Goal: Book appointment/travel/reservation

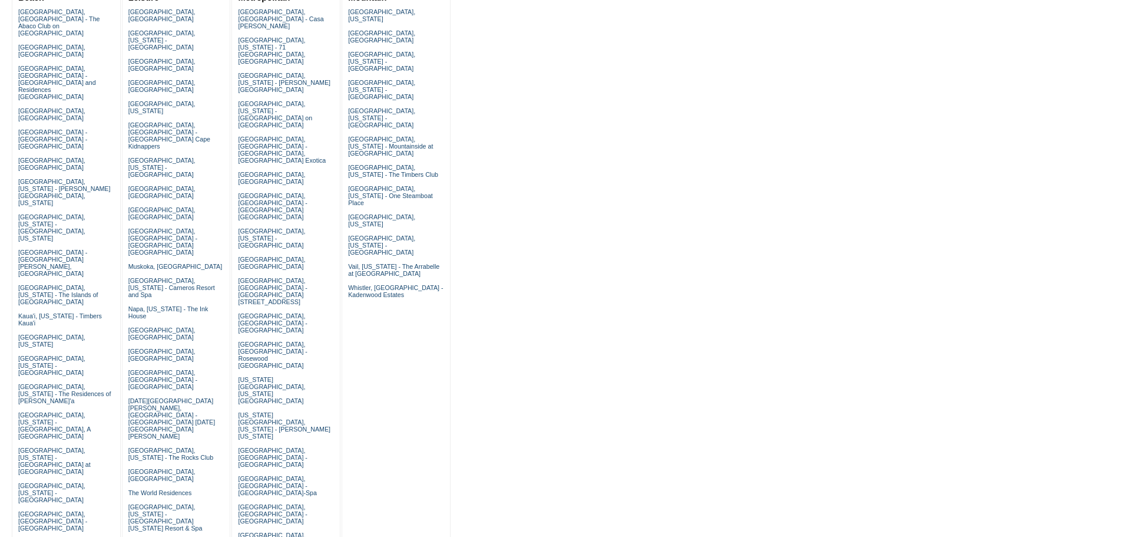
scroll to position [177, 0]
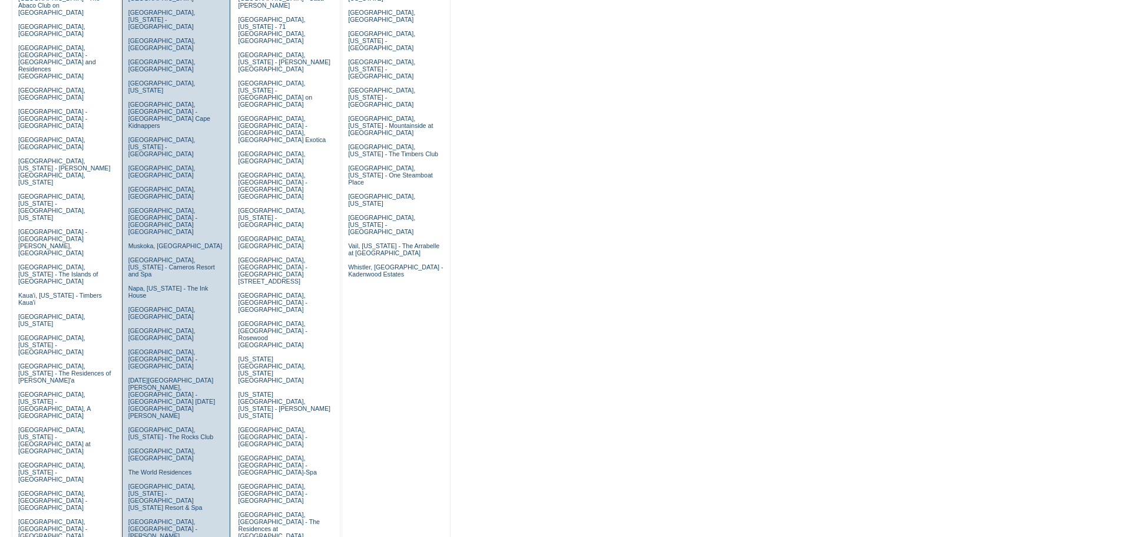
click at [159, 65] on td "[GEOGRAPHIC_DATA], [GEOGRAPHIC_DATA] [GEOGRAPHIC_DATA], [US_STATE] - [GEOGRAPHI…" at bounding box center [176, 292] width 102 height 614
click at [160, 80] on link "[GEOGRAPHIC_DATA], [US_STATE]" at bounding box center [161, 87] width 67 height 14
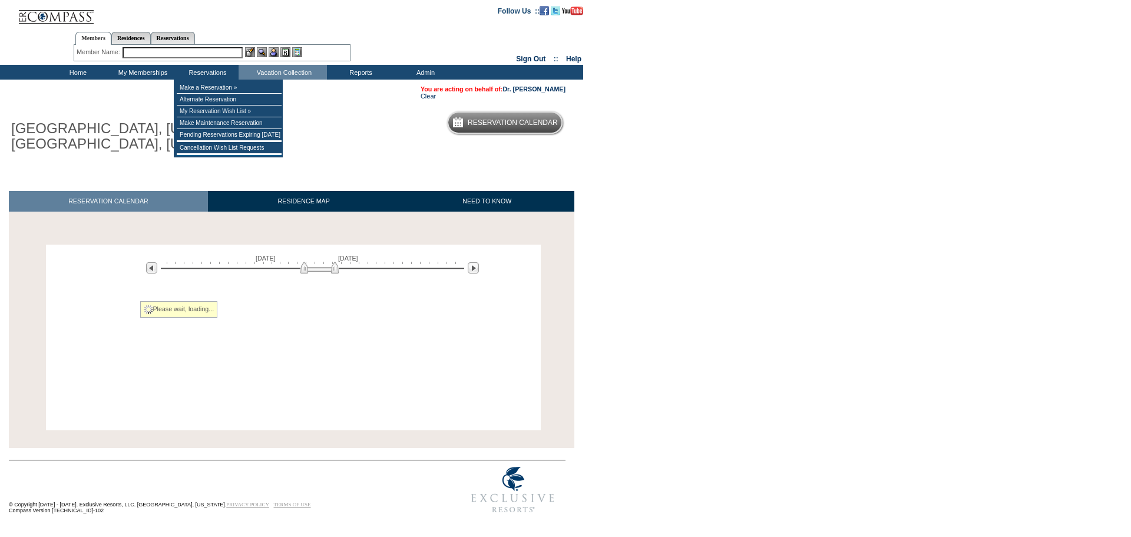
click at [319, 273] on div at bounding box center [312, 267] width 303 height 11
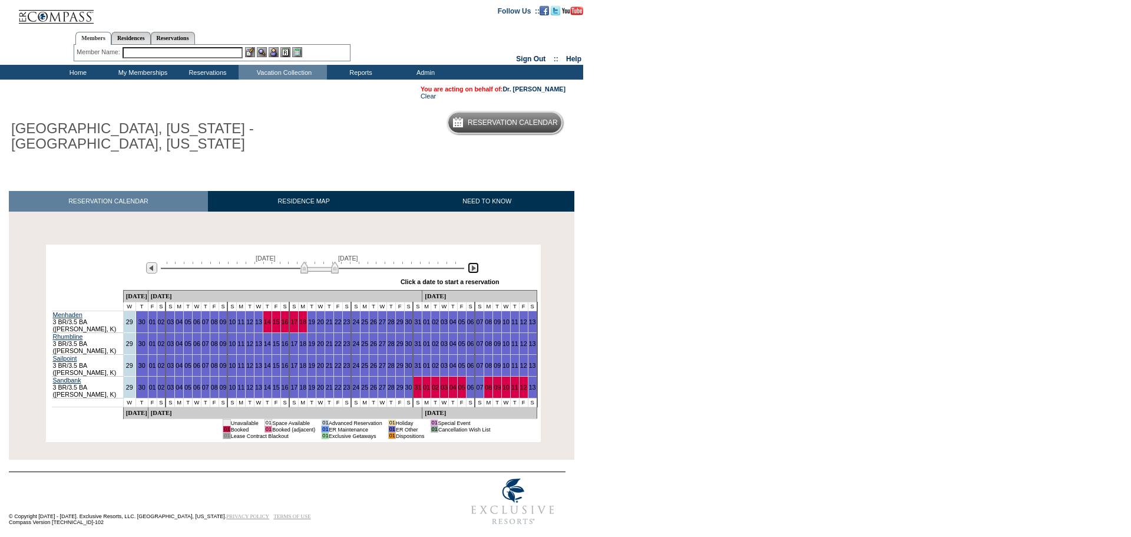
click at [472, 273] on img at bounding box center [473, 267] width 11 height 11
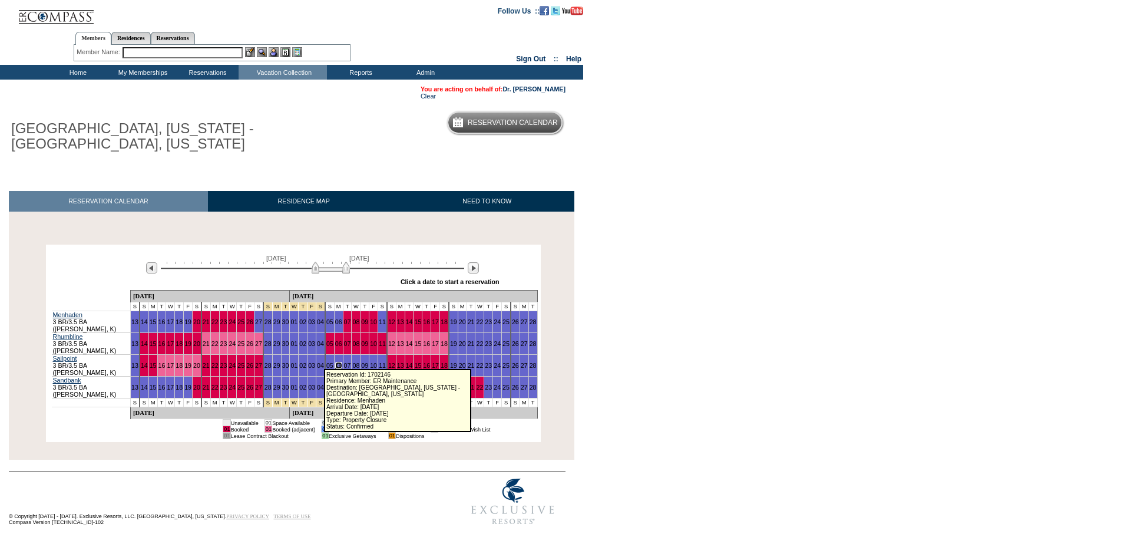
click at [335, 363] on link "06" at bounding box center [338, 365] width 7 height 7
